Goal: Complete application form

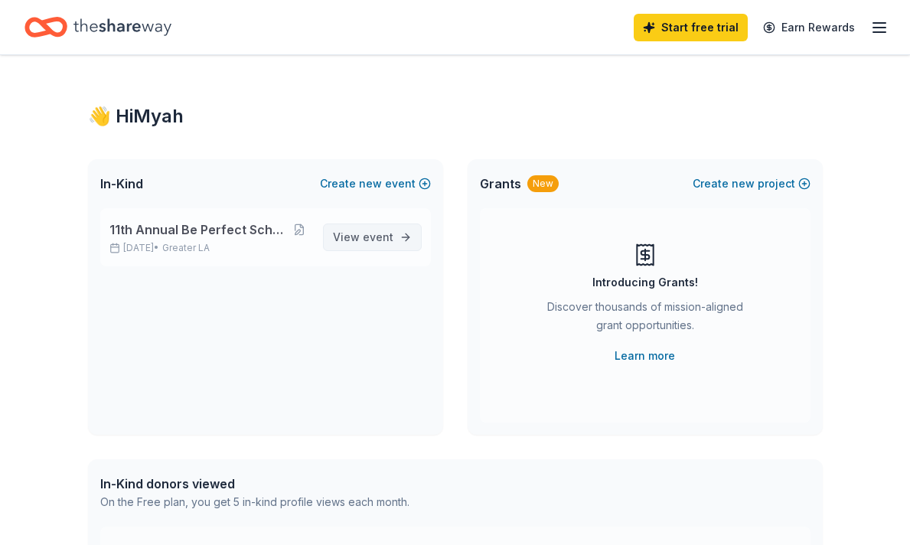
click at [380, 233] on span "event" at bounding box center [378, 236] width 31 height 13
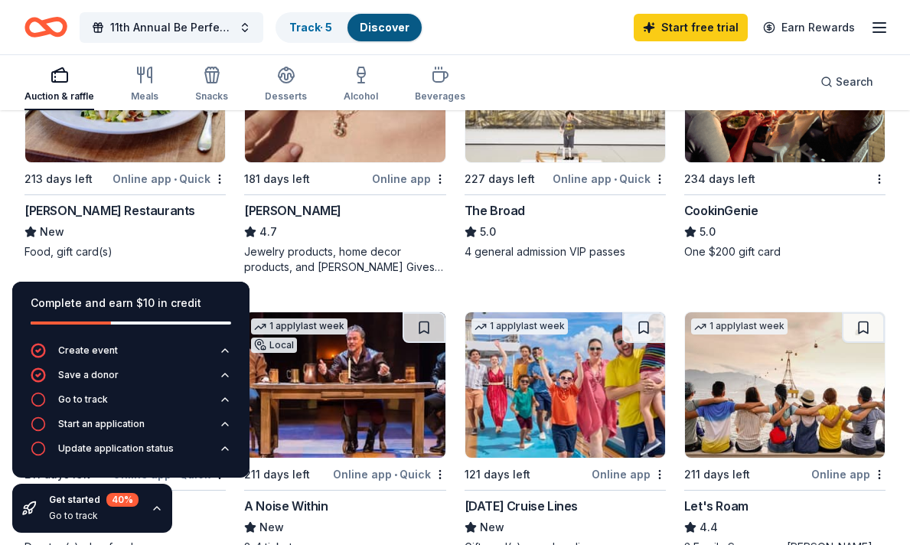
scroll to position [547, 0]
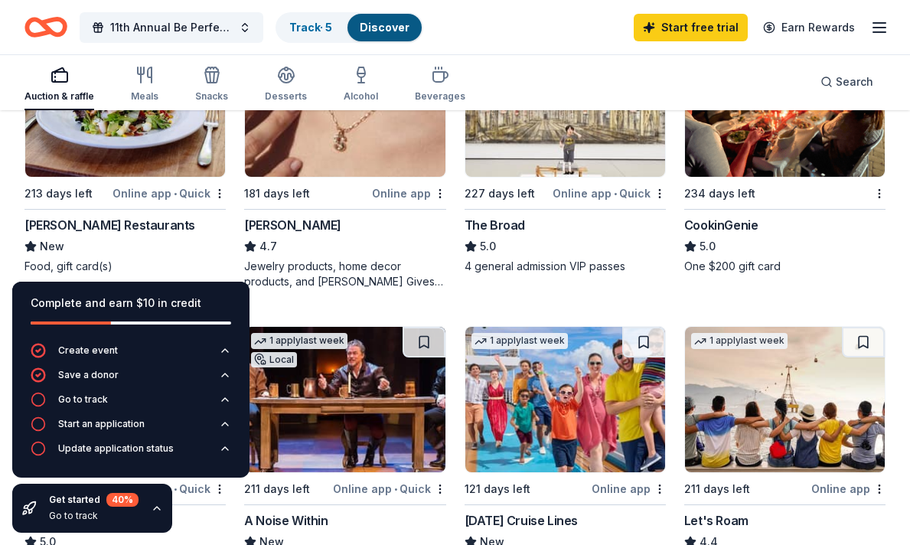
click at [268, 220] on div "Kendra Scott" at bounding box center [292, 225] width 97 height 18
click at [156, 507] on icon "button" at bounding box center [157, 508] width 6 height 3
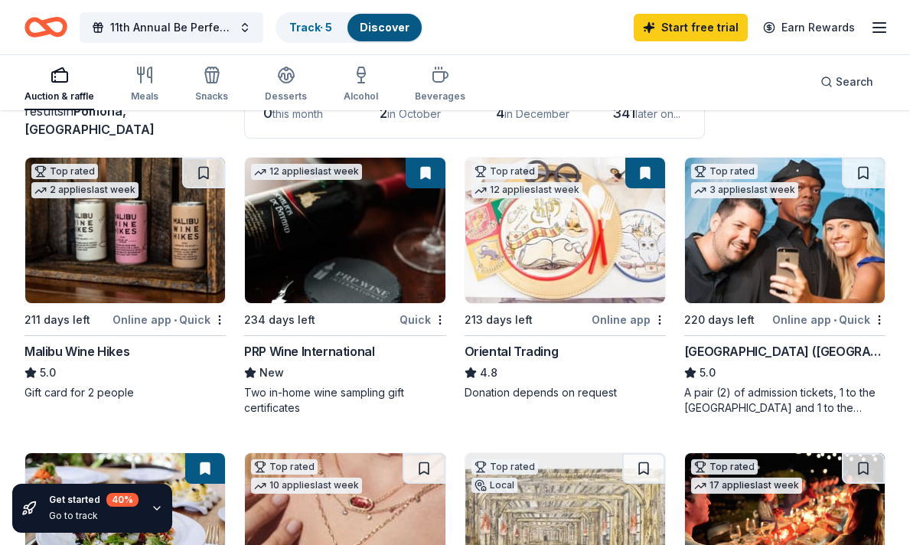
scroll to position [113, 0]
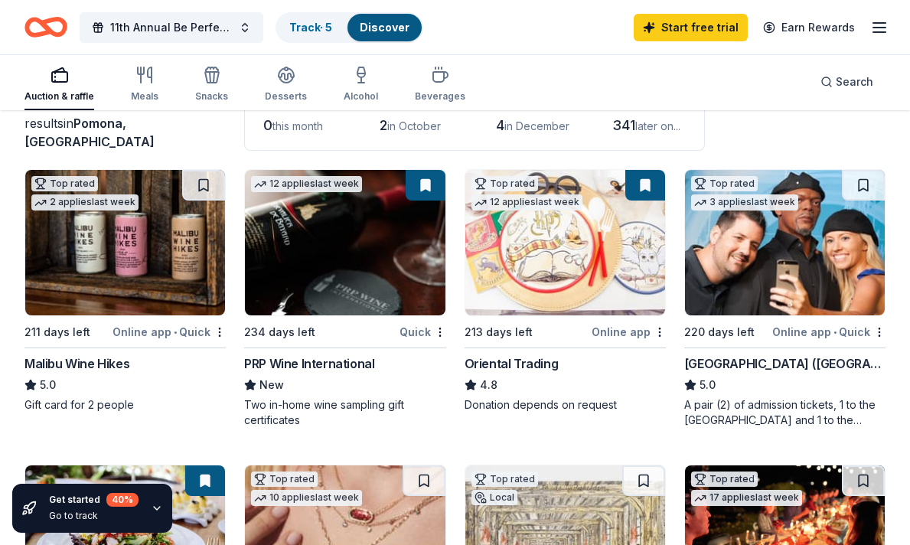
click at [309, 357] on div "PRP Wine International" at bounding box center [309, 363] width 130 height 18
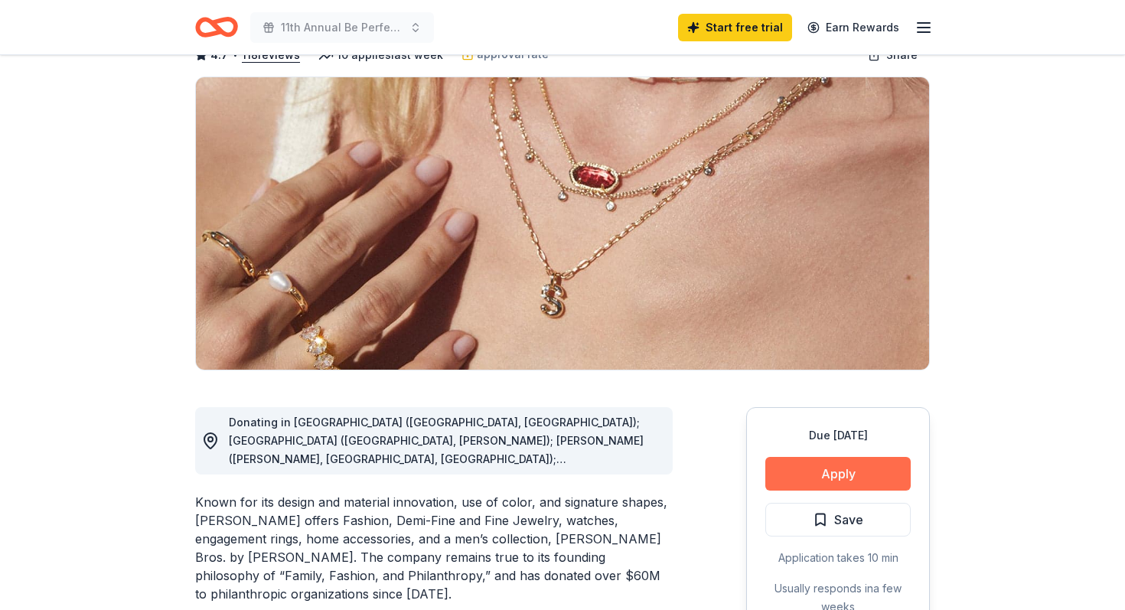
scroll to position [116, 0]
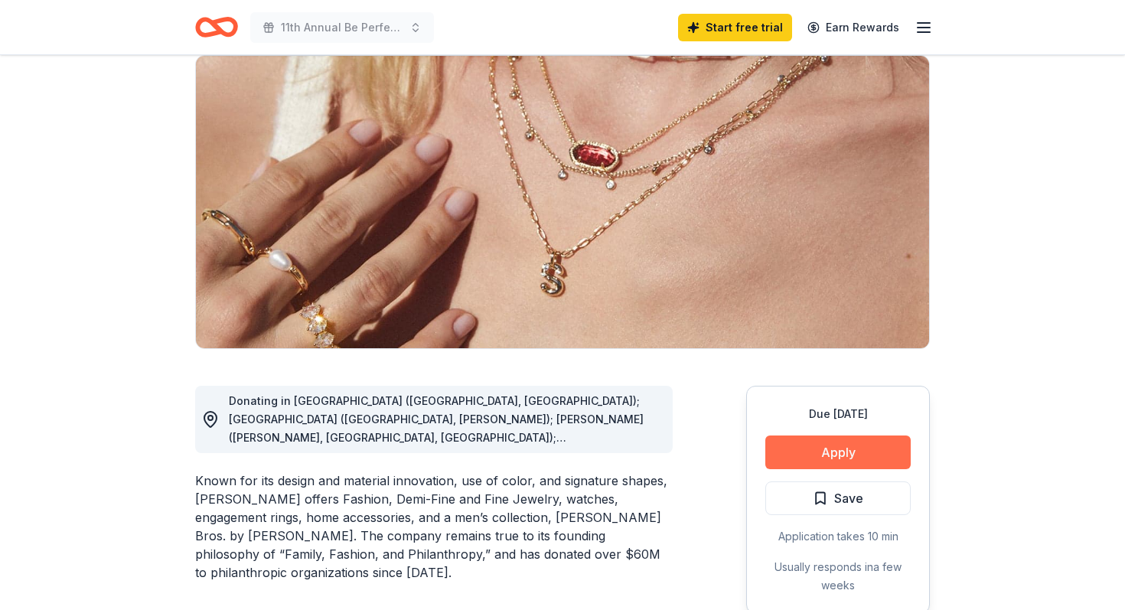
click at [813, 458] on button "Apply" at bounding box center [837, 453] width 145 height 34
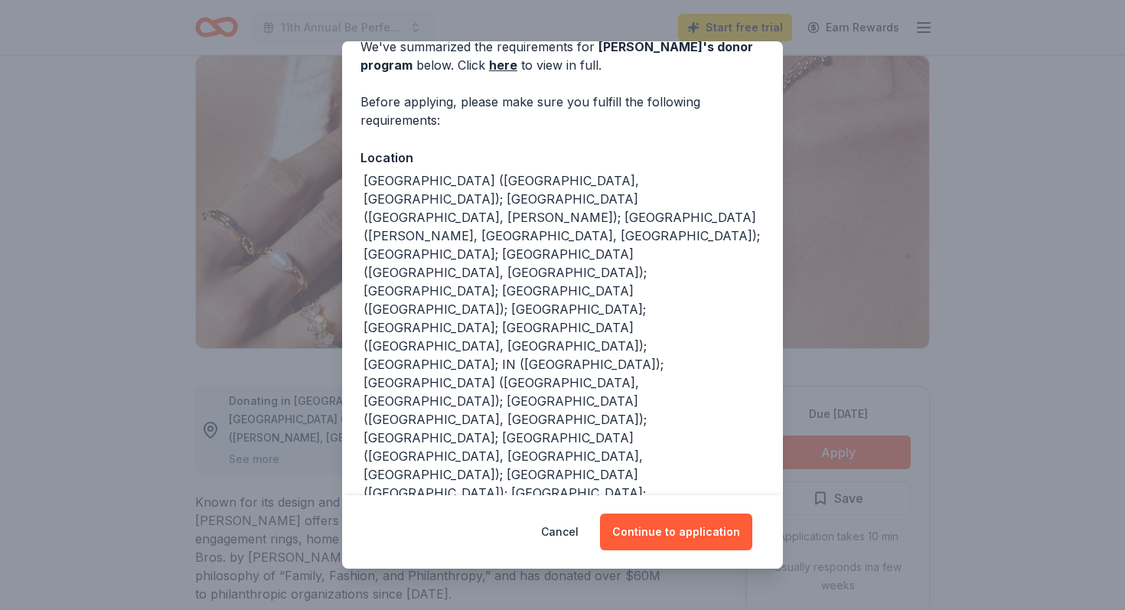
scroll to position [142, 0]
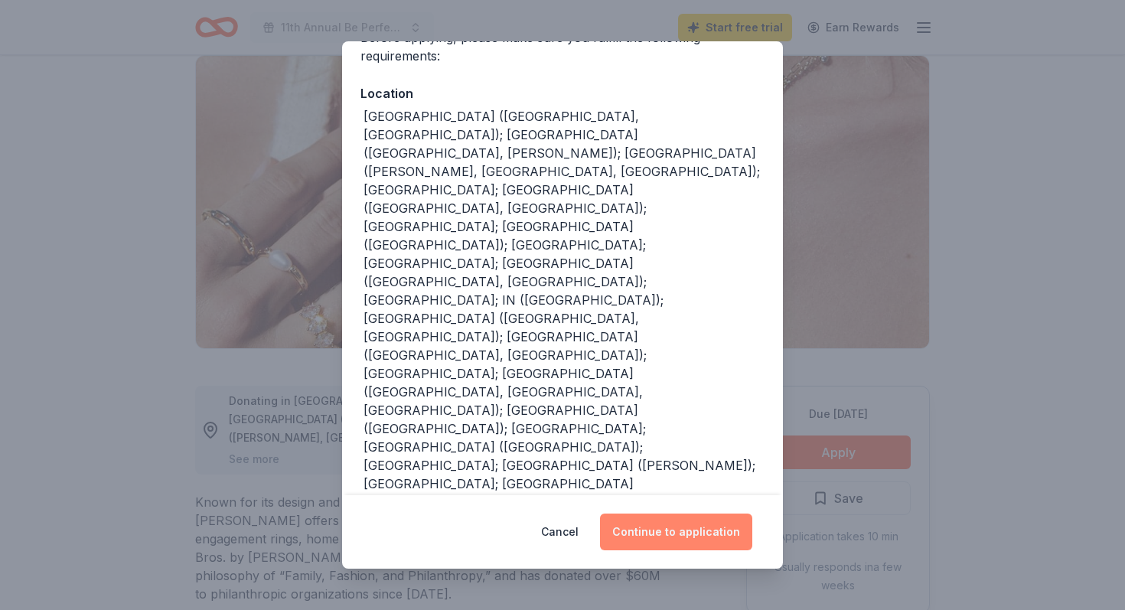
click at [683, 527] on button "Continue to application" at bounding box center [676, 532] width 152 height 37
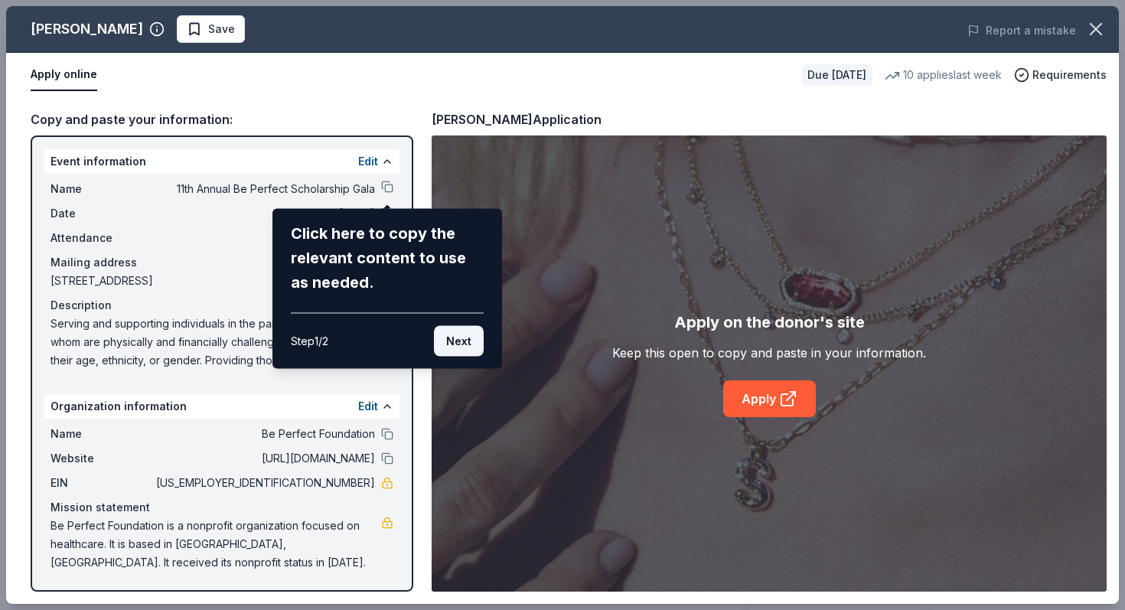
click at [464, 347] on button "Next" at bounding box center [459, 341] width 50 height 31
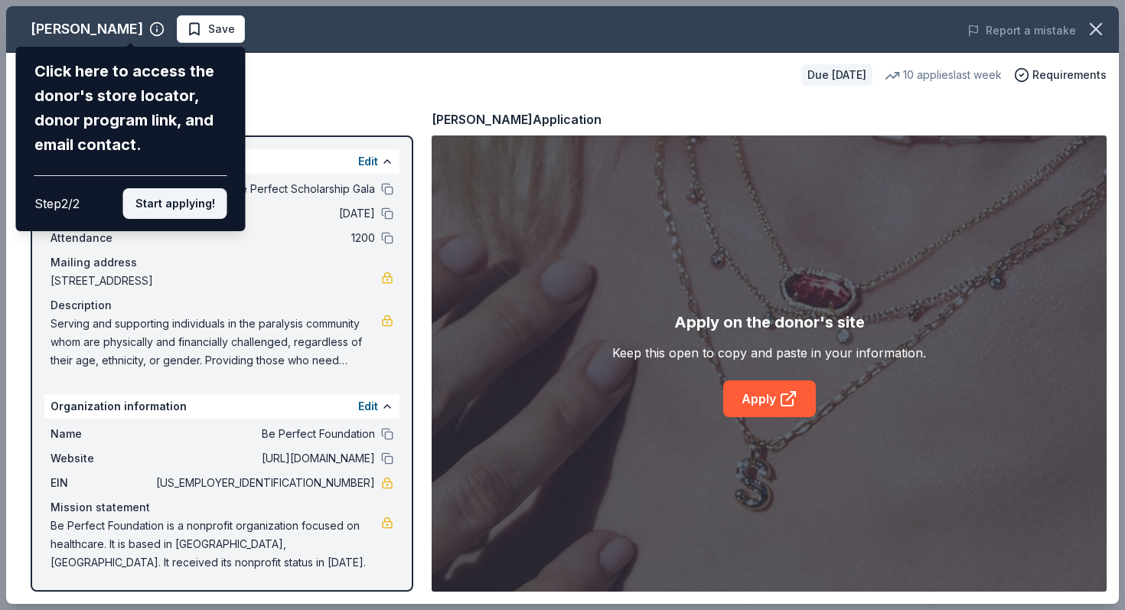
click at [187, 207] on button "Start applying!" at bounding box center [175, 203] width 104 height 31
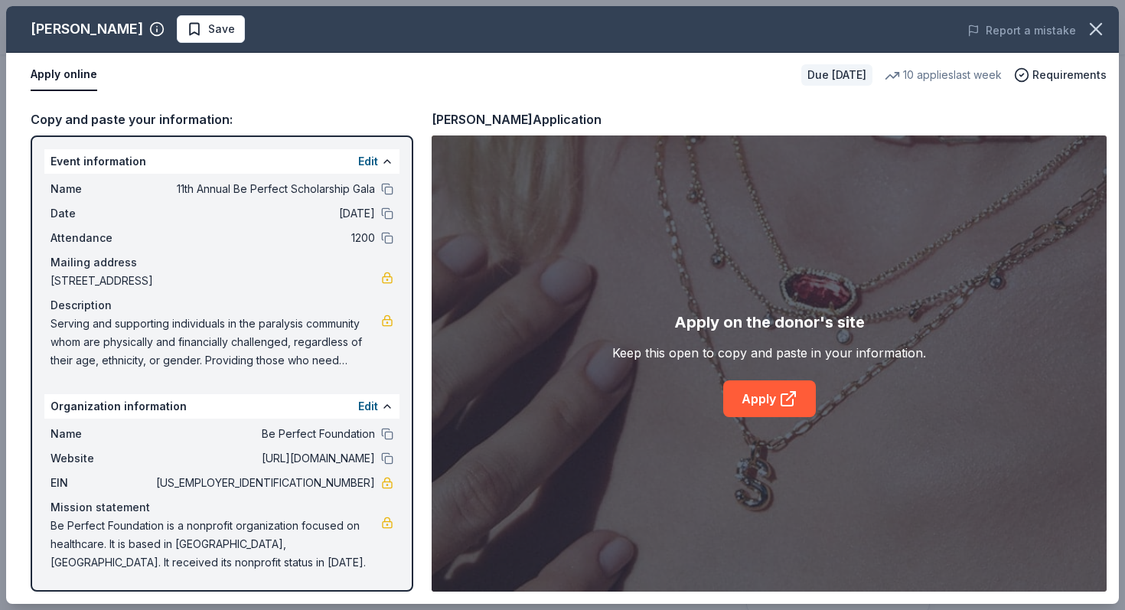
scroll to position [0, 0]
click at [388, 213] on button at bounding box center [387, 213] width 12 height 12
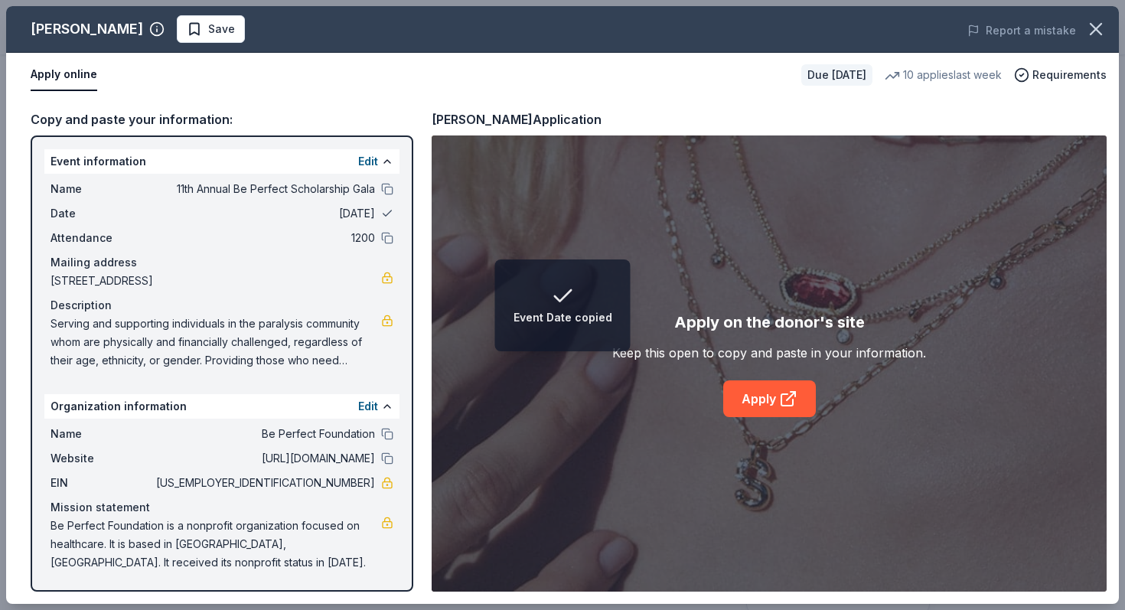
click at [388, 213] on button at bounding box center [387, 213] width 12 height 12
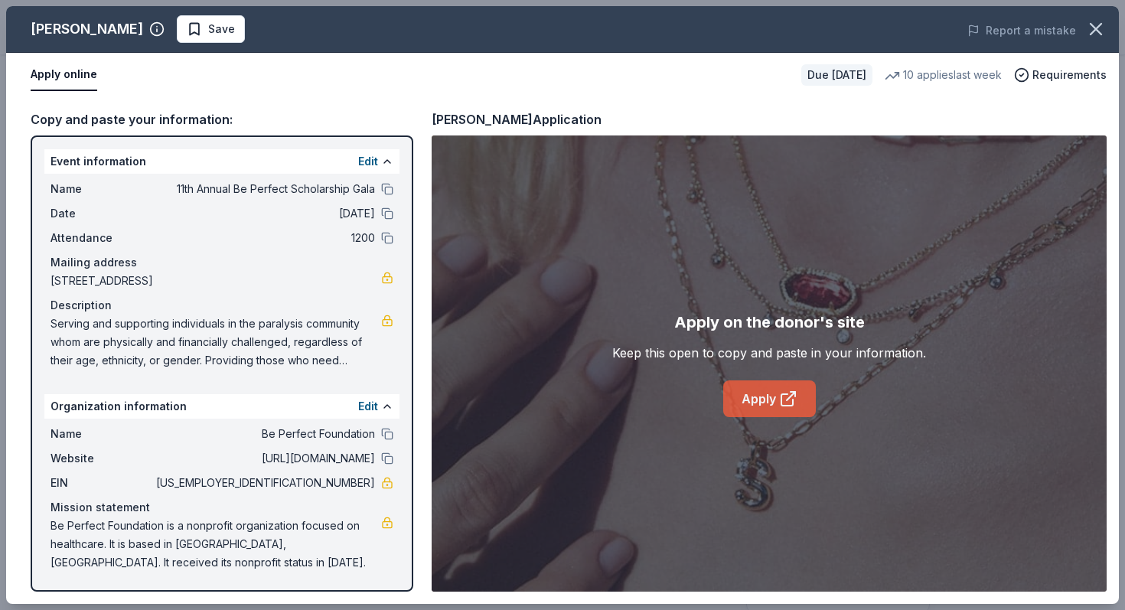
click at [763, 400] on link "Apply" at bounding box center [769, 398] width 93 height 37
